Goal: Task Accomplishment & Management: Manage account settings

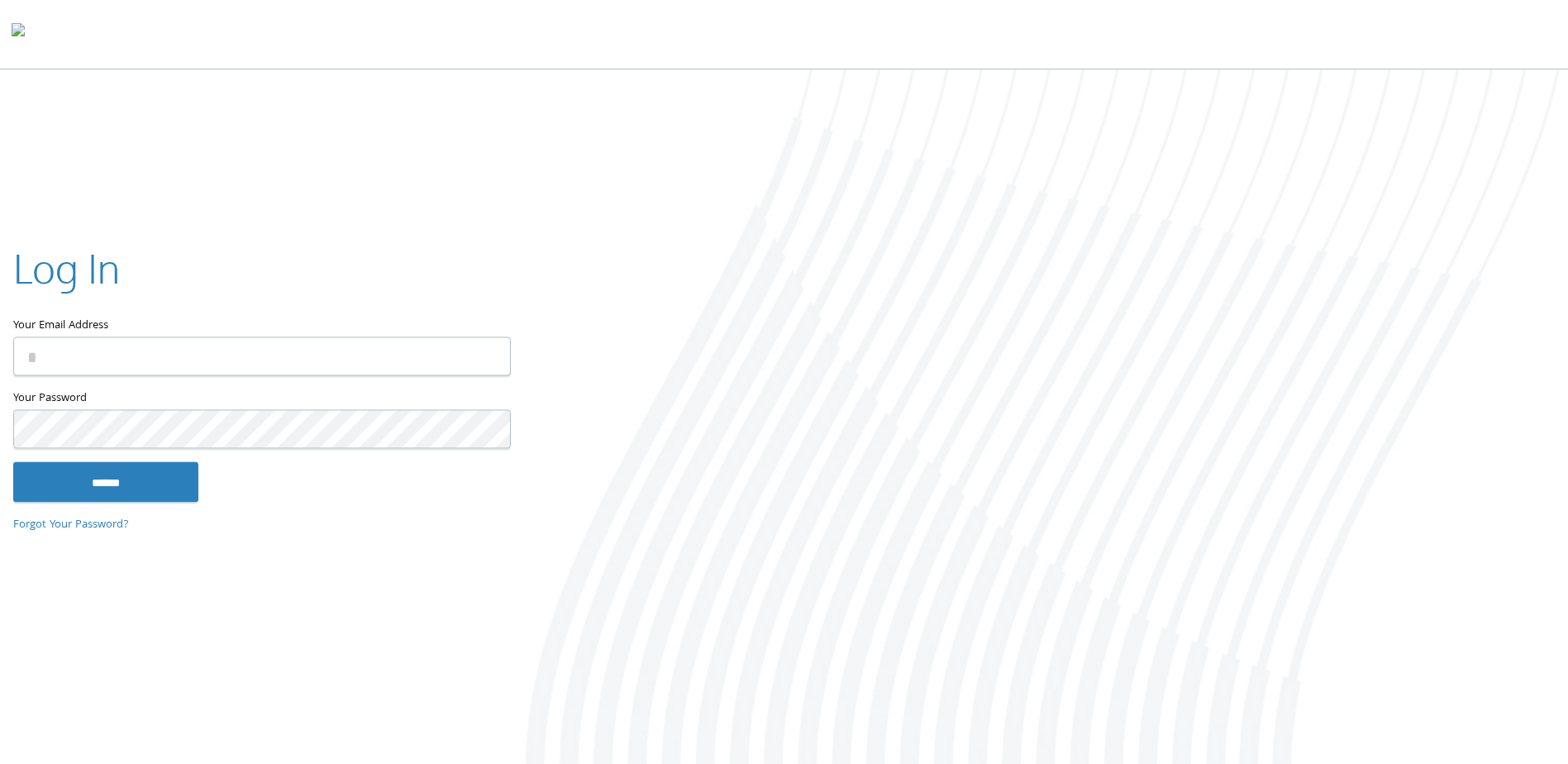
click at [357, 363] on input "Your Email Address" at bounding box center [262, 356] width 498 height 39
type input "**********"
click at [88, 482] on input "******" at bounding box center [105, 482] width 185 height 40
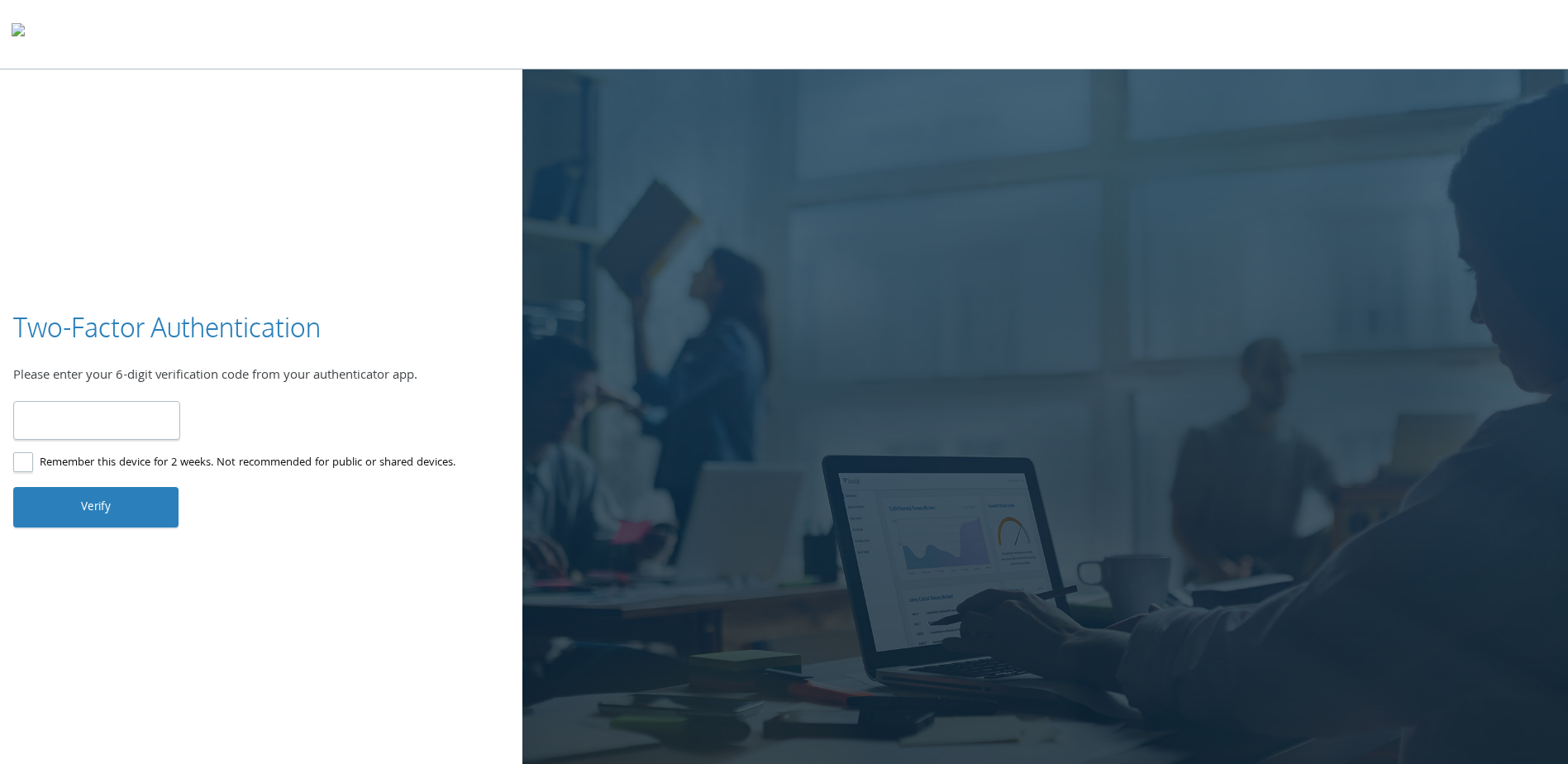
type input "******"
